Goal: Information Seeking & Learning: Understand process/instructions

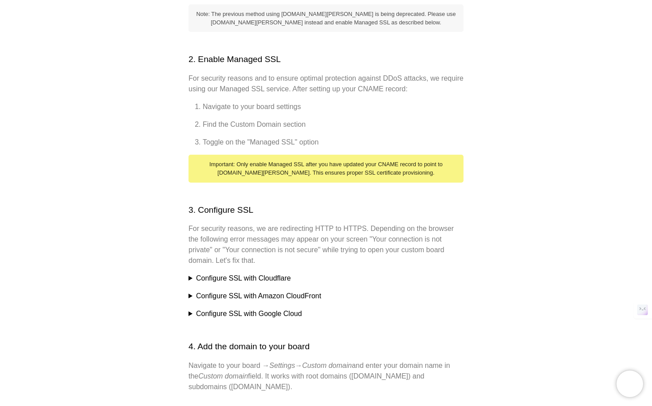
scroll to position [357, 0]
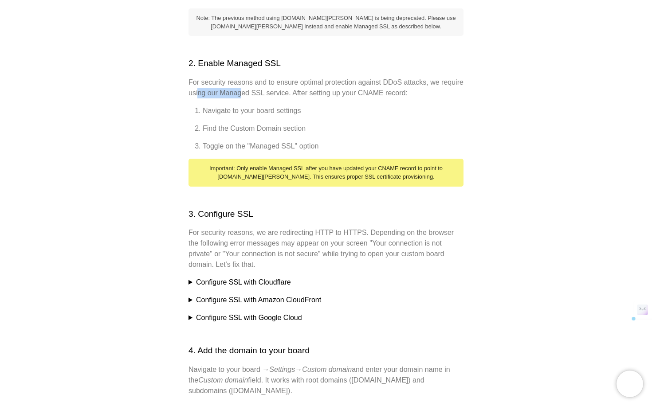
drag, startPoint x: 223, startPoint y: 84, endPoint x: 266, endPoint y: 85, distance: 43.0
click at [266, 85] on p "For security reasons and to ensure optimal protection against DDoS attacks, we …" at bounding box center [325, 87] width 275 height 21
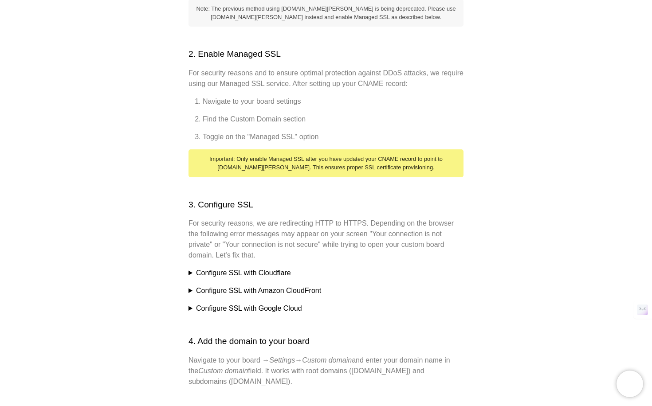
scroll to position [368, 0]
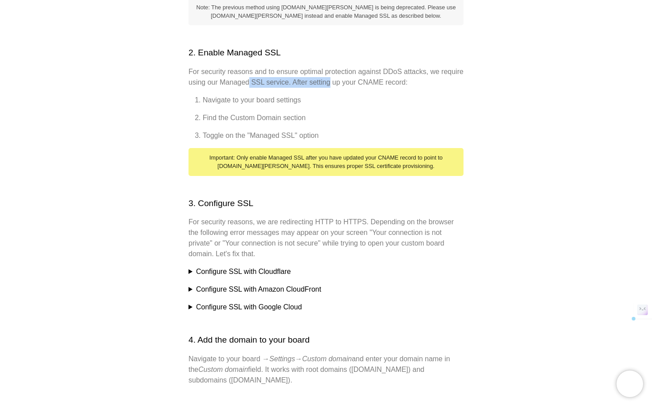
drag, startPoint x: 275, startPoint y: 74, endPoint x: 356, endPoint y: 74, distance: 81.1
click at [356, 74] on p "For security reasons and to ensure optimal protection against DDoS attacks, we …" at bounding box center [325, 77] width 275 height 21
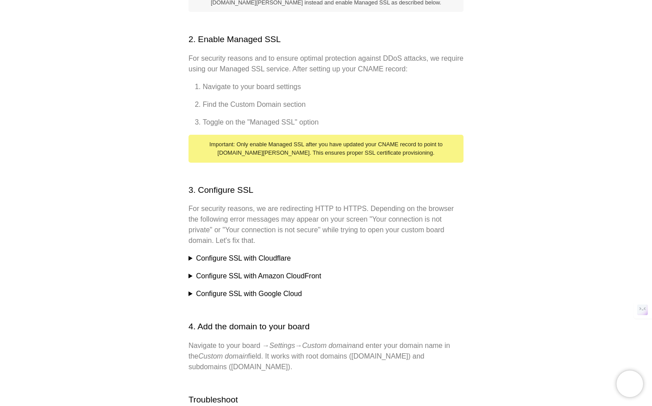
scroll to position [383, 0]
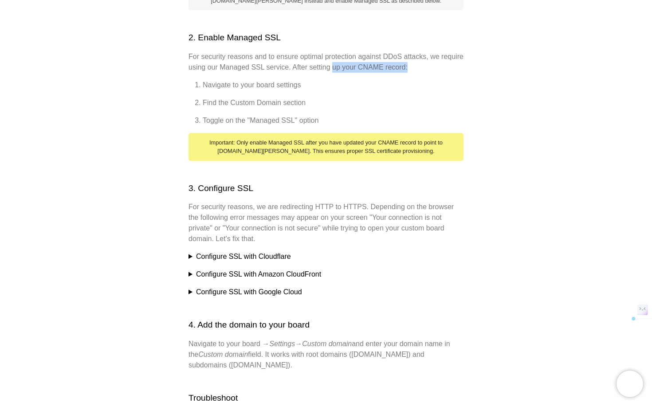
drag, startPoint x: 360, startPoint y: 54, endPoint x: 452, endPoint y: 54, distance: 92.2
click at [452, 54] on p "For security reasons and to ensure optimal protection against DDoS attacks, we …" at bounding box center [325, 61] width 275 height 21
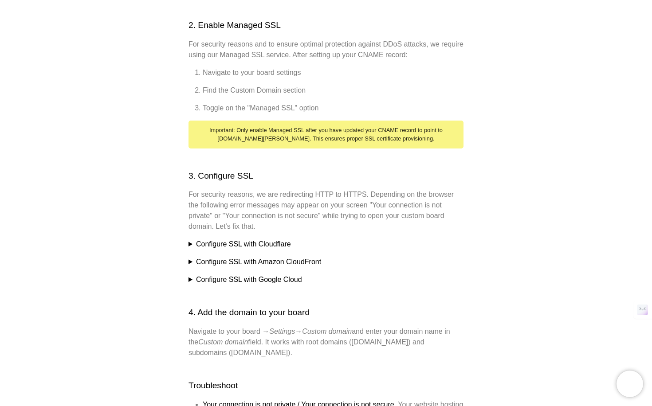
scroll to position [396, 0]
